Goal: Transaction & Acquisition: Purchase product/service

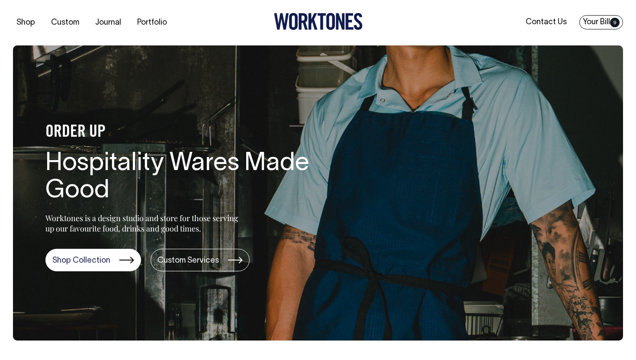
click at [597, 21] on link "Your Bill 9" at bounding box center [601, 22] width 44 height 14
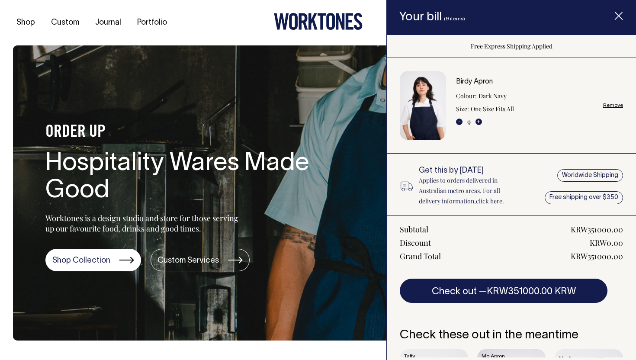
click at [573, 196] on div "Worldwide Shipping Free shipping over $350" at bounding box center [581, 187] width 83 height 40
click at [493, 203] on link "click here" at bounding box center [489, 201] width 26 height 8
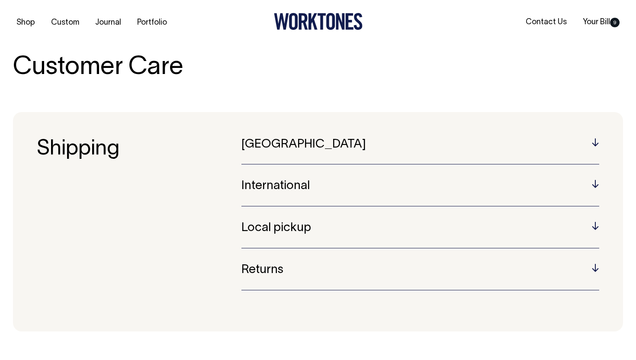
click at [601, 186] on section "Shipping [GEOGRAPHIC_DATA] Australian orders are sent using Australia Post or S…" at bounding box center [318, 221] width 610 height 219
click at [596, 184] on h5 "International" at bounding box center [420, 186] width 358 height 13
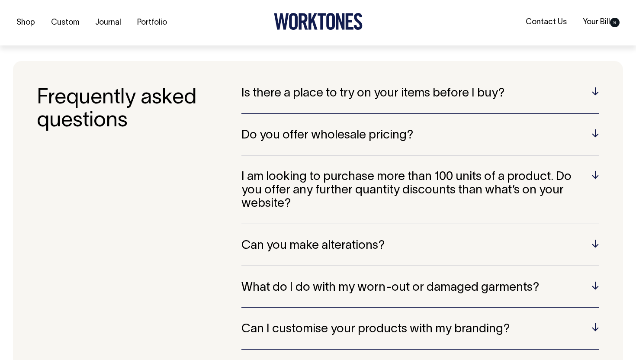
scroll to position [363, 0]
click at [594, 136] on h5 "Do you offer wholesale pricing?" at bounding box center [420, 135] width 358 height 13
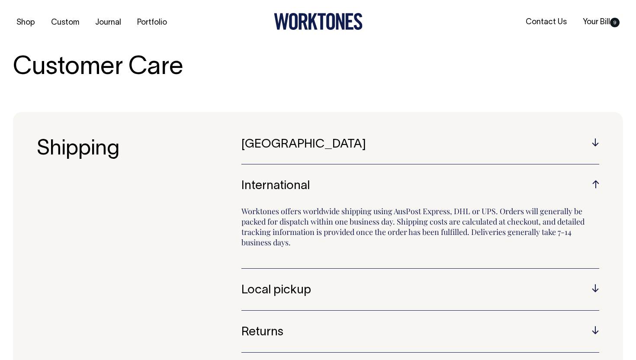
scroll to position [0, 0]
click at [596, 139] on h5 "Australia" at bounding box center [420, 144] width 358 height 13
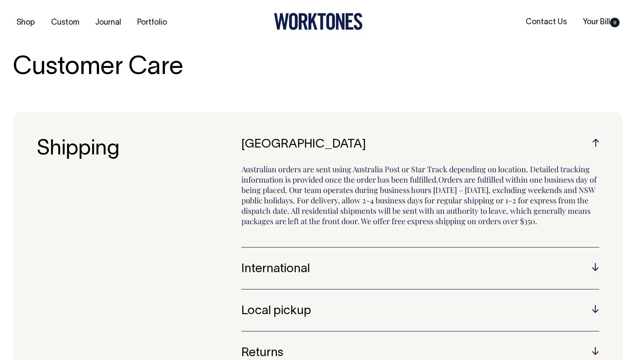
click at [593, 264] on h5 "International" at bounding box center [420, 269] width 358 height 13
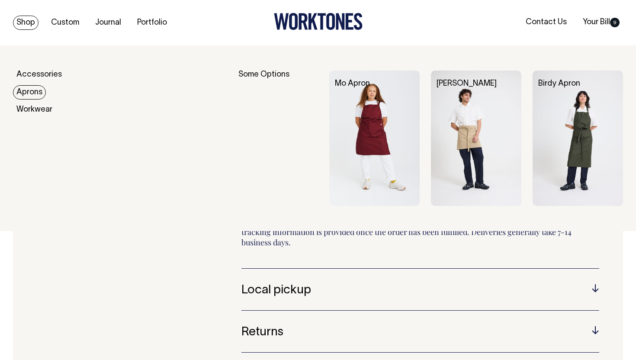
click at [22, 90] on link "Aprons" at bounding box center [29, 92] width 33 height 14
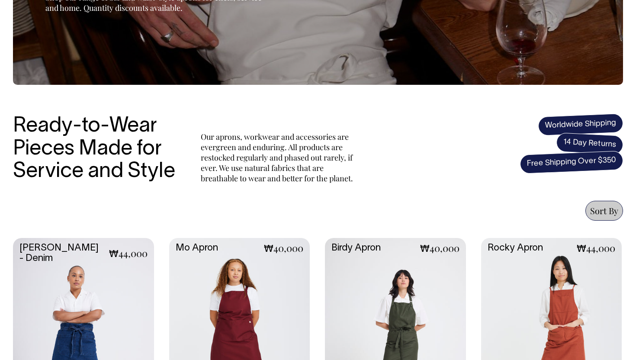
scroll to position [181, 0]
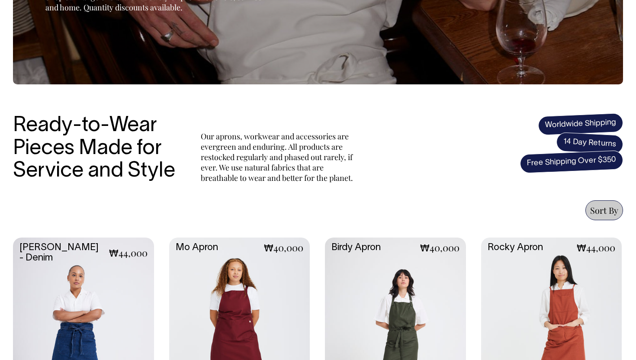
click at [590, 120] on span "Worldwide Shipping" at bounding box center [581, 124] width 86 height 22
click at [474, 171] on div "Ready-to-Wear Pieces Made for Service and Style Our aprons, workwear and access…" at bounding box center [318, 149] width 610 height 68
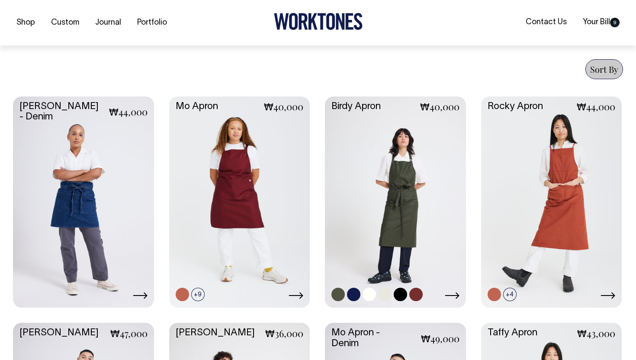
scroll to position [322, 0]
click at [354, 293] on link at bounding box center [353, 293] width 13 height 13
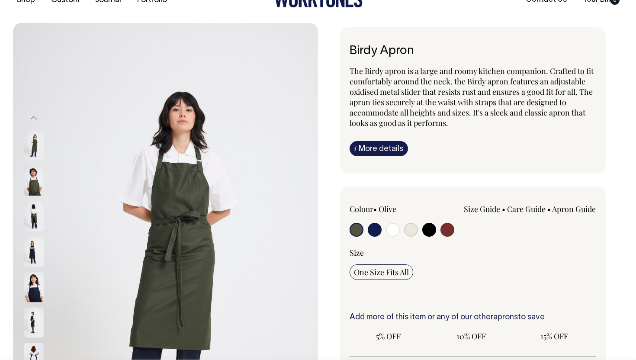
radio input "true"
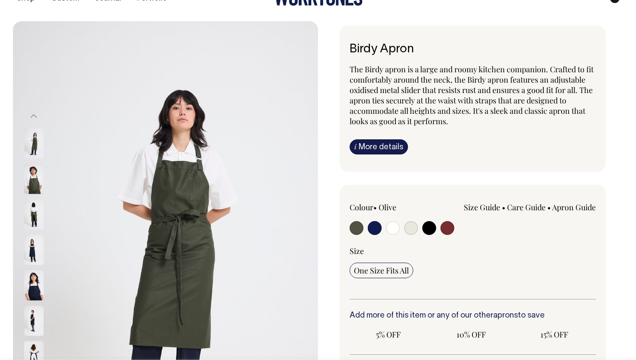
radio input "true"
select select "Dark Navy"
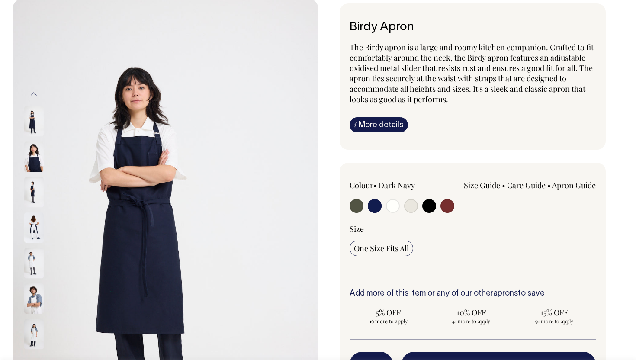
scroll to position [47, 0]
click at [376, 209] on input "radio" at bounding box center [375, 206] width 14 height 14
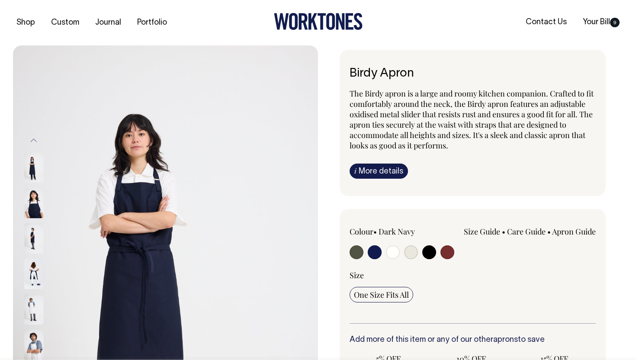
scroll to position [0, 0]
click at [600, 25] on link "Your Bill 9" at bounding box center [601, 22] width 44 height 14
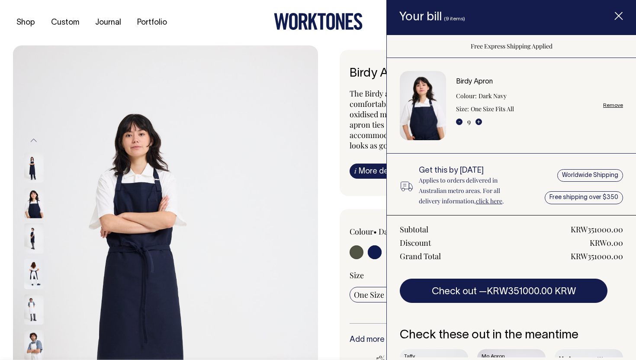
click at [214, 23] on ul "Shop Custom Journal Portfolio" at bounding box center [114, 23] width 203 height 9
click at [622, 18] on icon "Item added to your cart" at bounding box center [618, 16] width 9 height 9
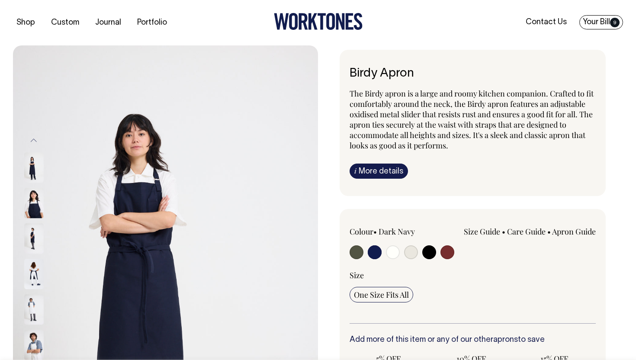
click at [597, 25] on link "Your Bill 9" at bounding box center [601, 22] width 44 height 14
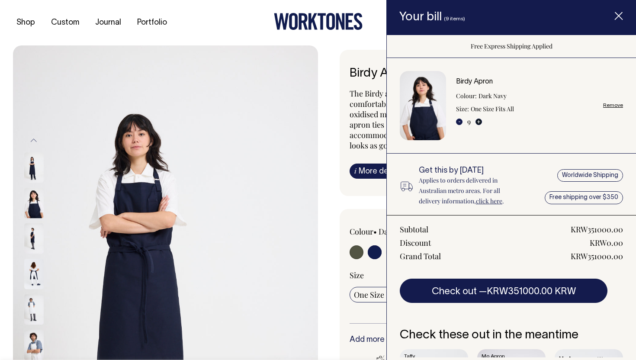
click at [478, 122] on button "+" at bounding box center [479, 122] width 6 height 6
type input "10"
click at [460, 122] on button "-" at bounding box center [459, 122] width 6 height 6
type input "9"
click at [476, 121] on button "+" at bounding box center [479, 122] width 6 height 6
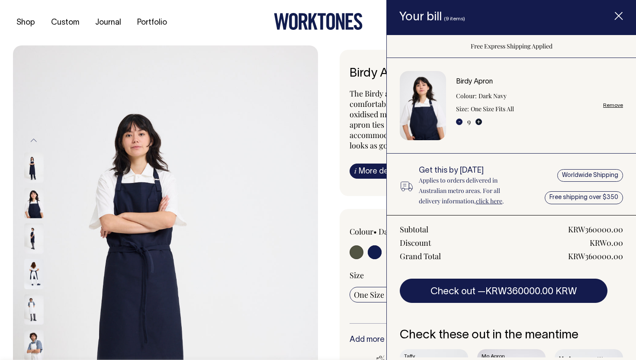
type input "10"
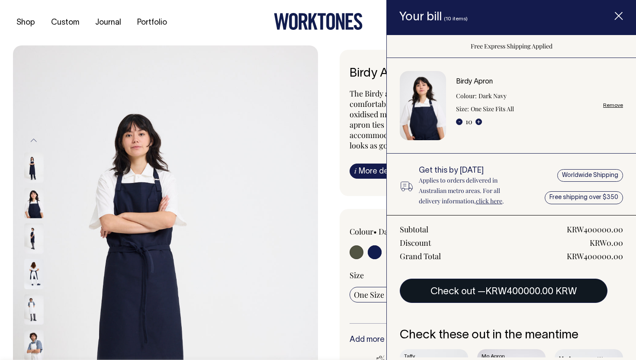
click at [534, 291] on span "KRW400000.00 KRW" at bounding box center [530, 291] width 91 height 9
